Goal: Task Accomplishment & Management: Use online tool/utility

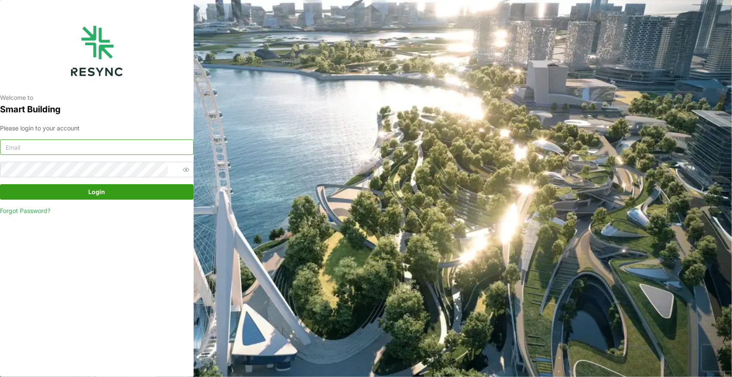
paste input "[PERSON_NAME][DOMAIN_NAME][EMAIL_ADDRESS][PERSON_NAME][DOMAIN_NAME]"
type input "[PERSON_NAME][DOMAIN_NAME][EMAIL_ADDRESS][PERSON_NAME][DOMAIN_NAME]"
click at [82, 194] on span "Login" at bounding box center [96, 192] width 177 height 15
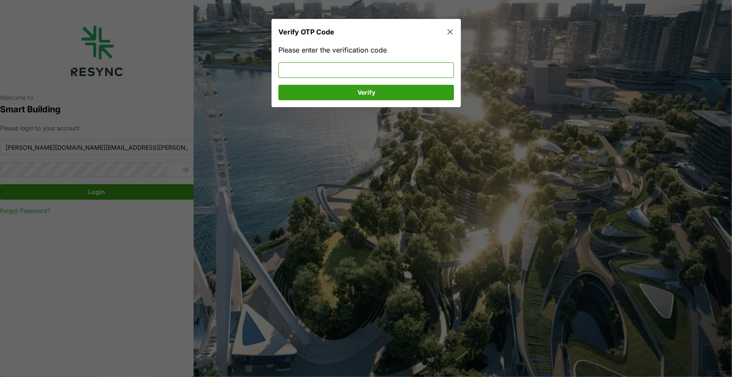
click at [319, 67] on input at bounding box center [366, 69] width 176 height 15
type input "991480"
click at [328, 100] on button "Verify" at bounding box center [366, 92] width 176 height 15
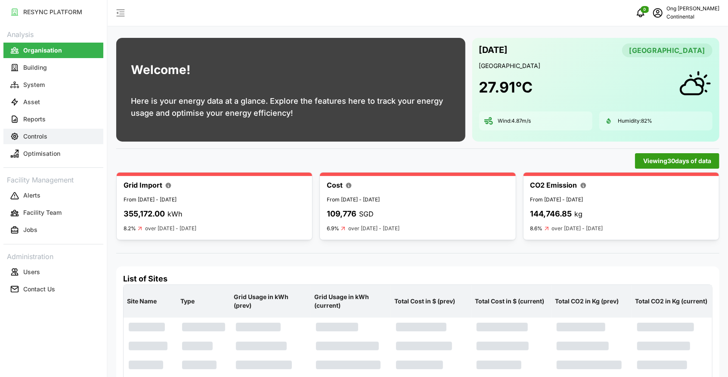
click at [17, 136] on icon "button" at bounding box center [14, 136] width 9 height 9
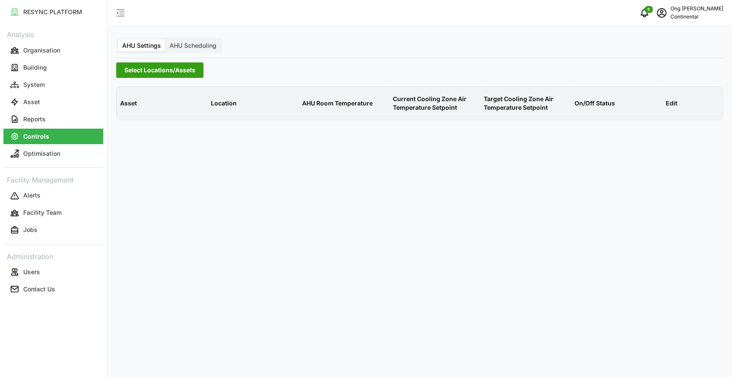
click at [158, 71] on span "Select Locations/Assets" at bounding box center [159, 70] width 71 height 15
click at [124, 109] on icon at bounding box center [127, 108] width 7 height 7
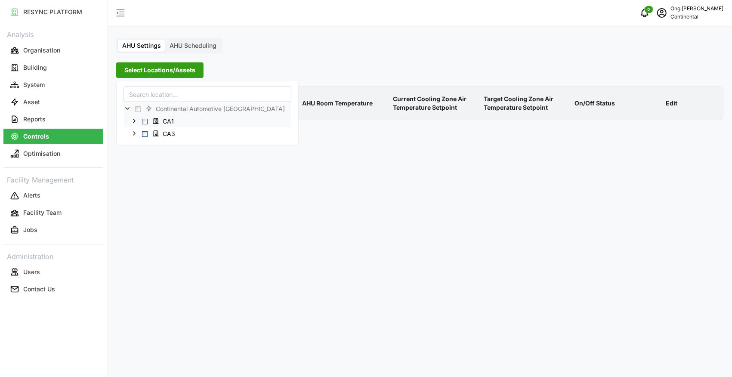
click at [146, 121] on span "Select CA1" at bounding box center [145, 122] width 6 height 6
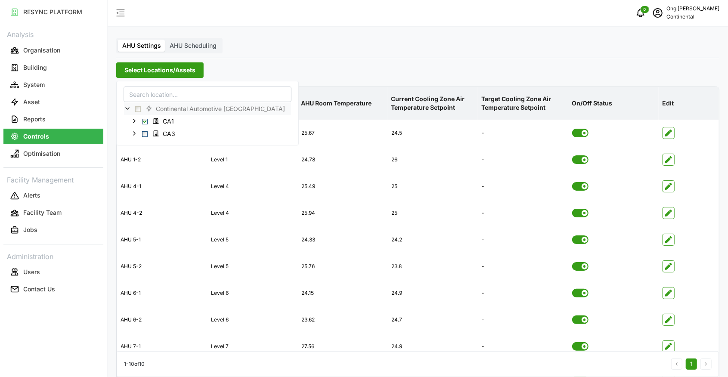
click at [91, 310] on div "RESYNC PLATFORM Analysis Organisation Building System Asset Reports Controls Op…" at bounding box center [53, 188] width 107 height 377
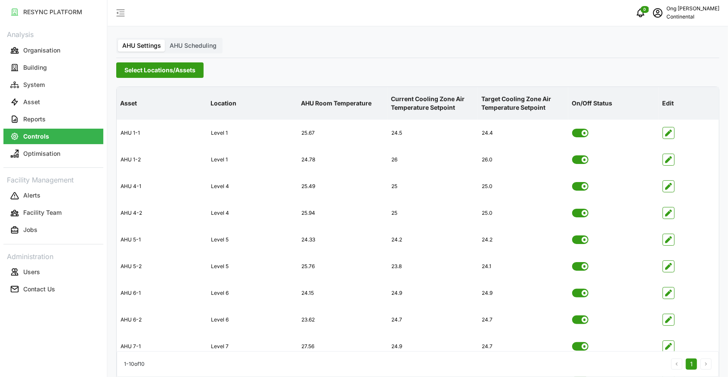
click at [198, 46] on span "AHU Scheduling" at bounding box center [193, 45] width 47 height 7
click at [165, 40] on input "AHU Scheduling" at bounding box center [165, 40] width 0 height 0
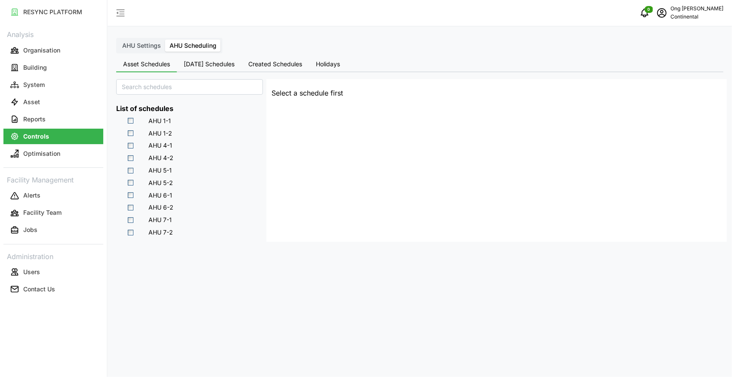
click at [226, 68] on button "Today's Schedules" at bounding box center [209, 64] width 65 height 15
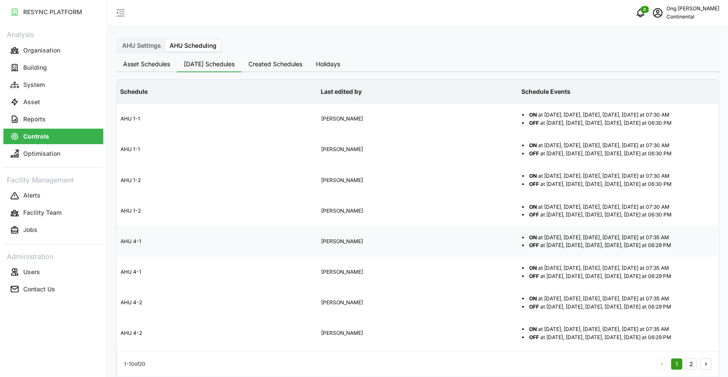
scroll to position [67, 0]
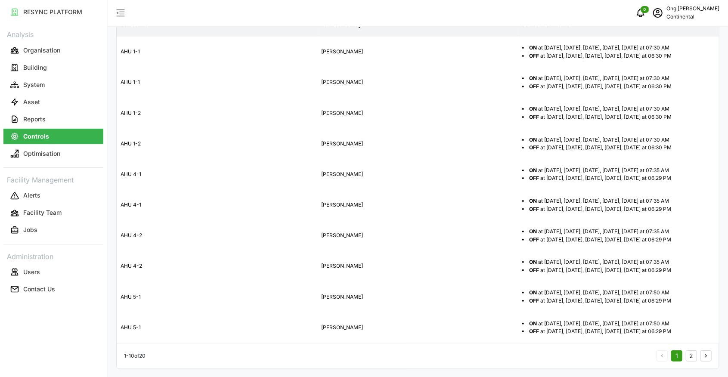
click at [694, 356] on button "2" at bounding box center [691, 355] width 11 height 11
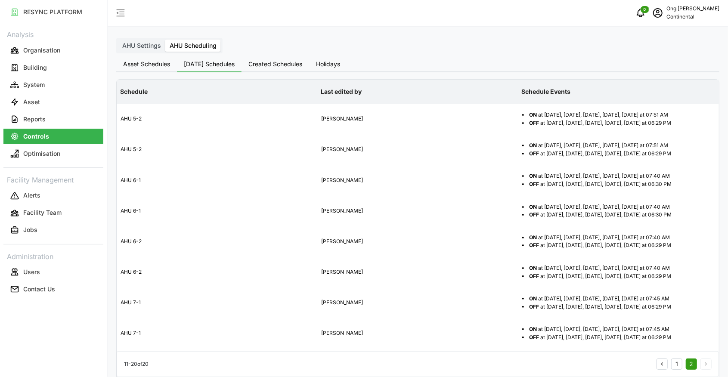
click at [282, 65] on span "Created Schedules" at bounding box center [275, 64] width 54 height 6
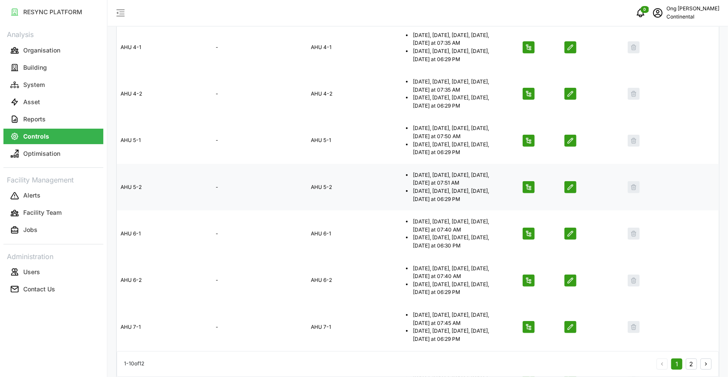
scroll to position [257, 0]
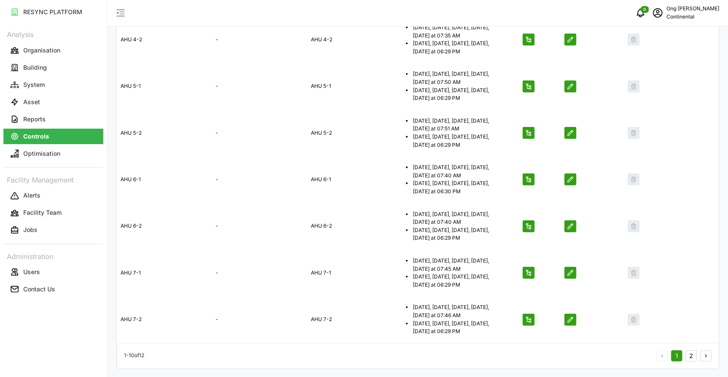
click at [690, 352] on button "2" at bounding box center [691, 355] width 11 height 11
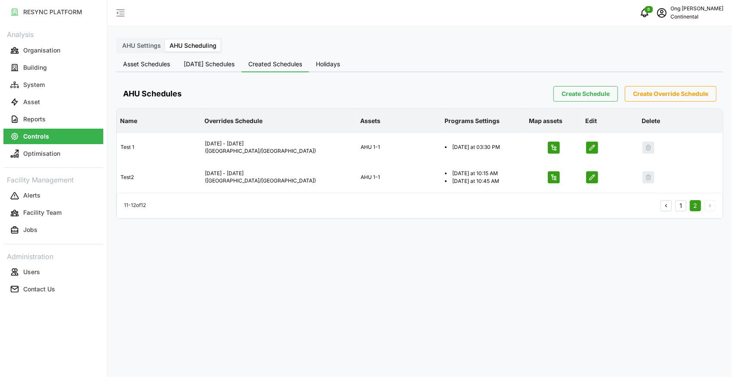
click at [325, 62] on span "Holidays" at bounding box center [328, 64] width 24 height 6
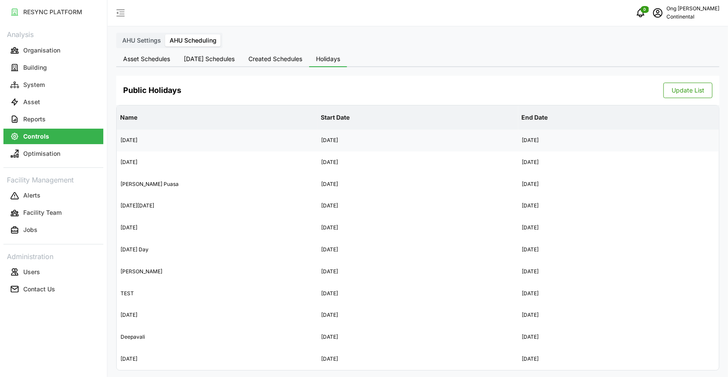
scroll to position [7, 0]
